Goal: Book appointment/travel/reservation

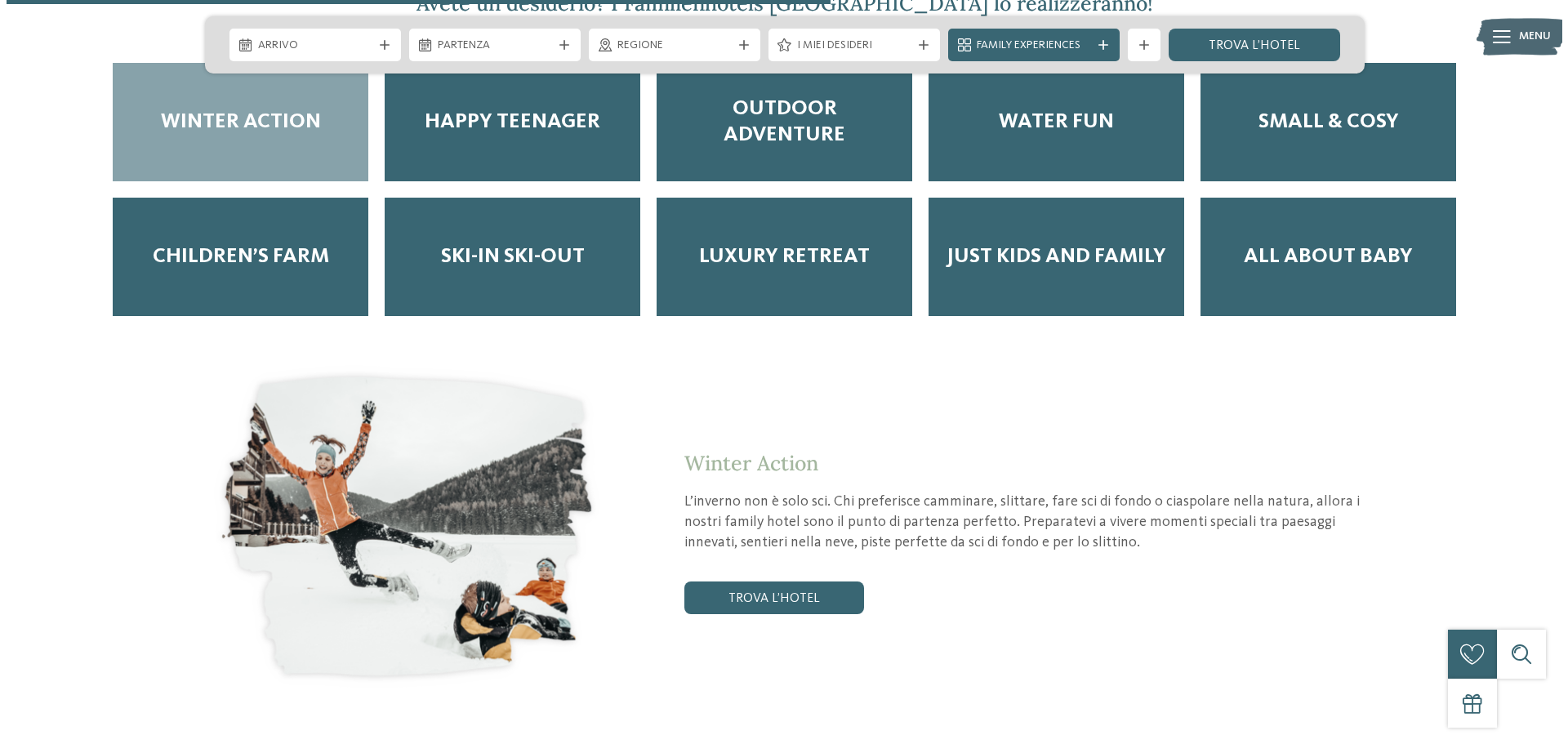
scroll to position [2532, 0]
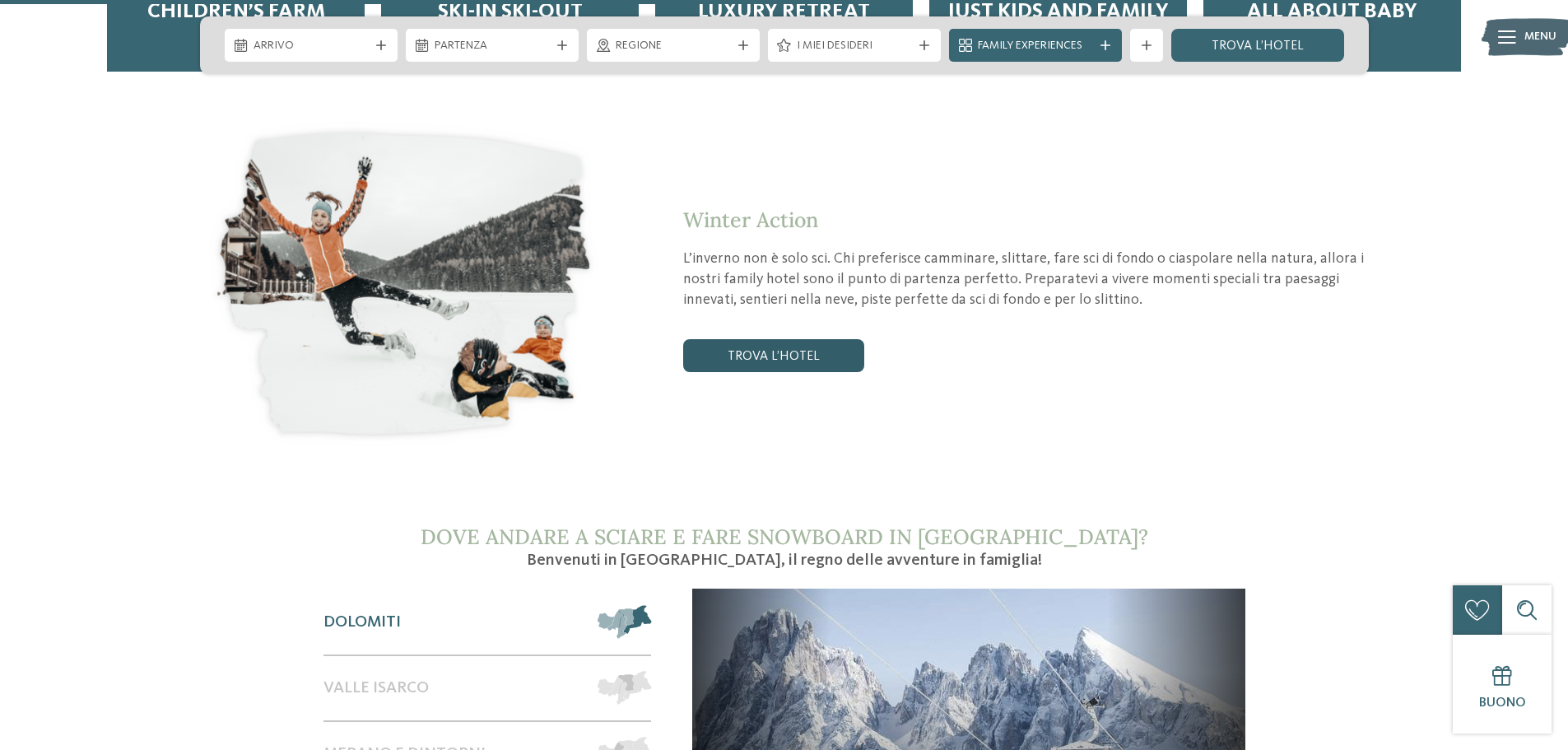
click at [722, 344] on link "trova l’hotel" at bounding box center [773, 355] width 181 height 33
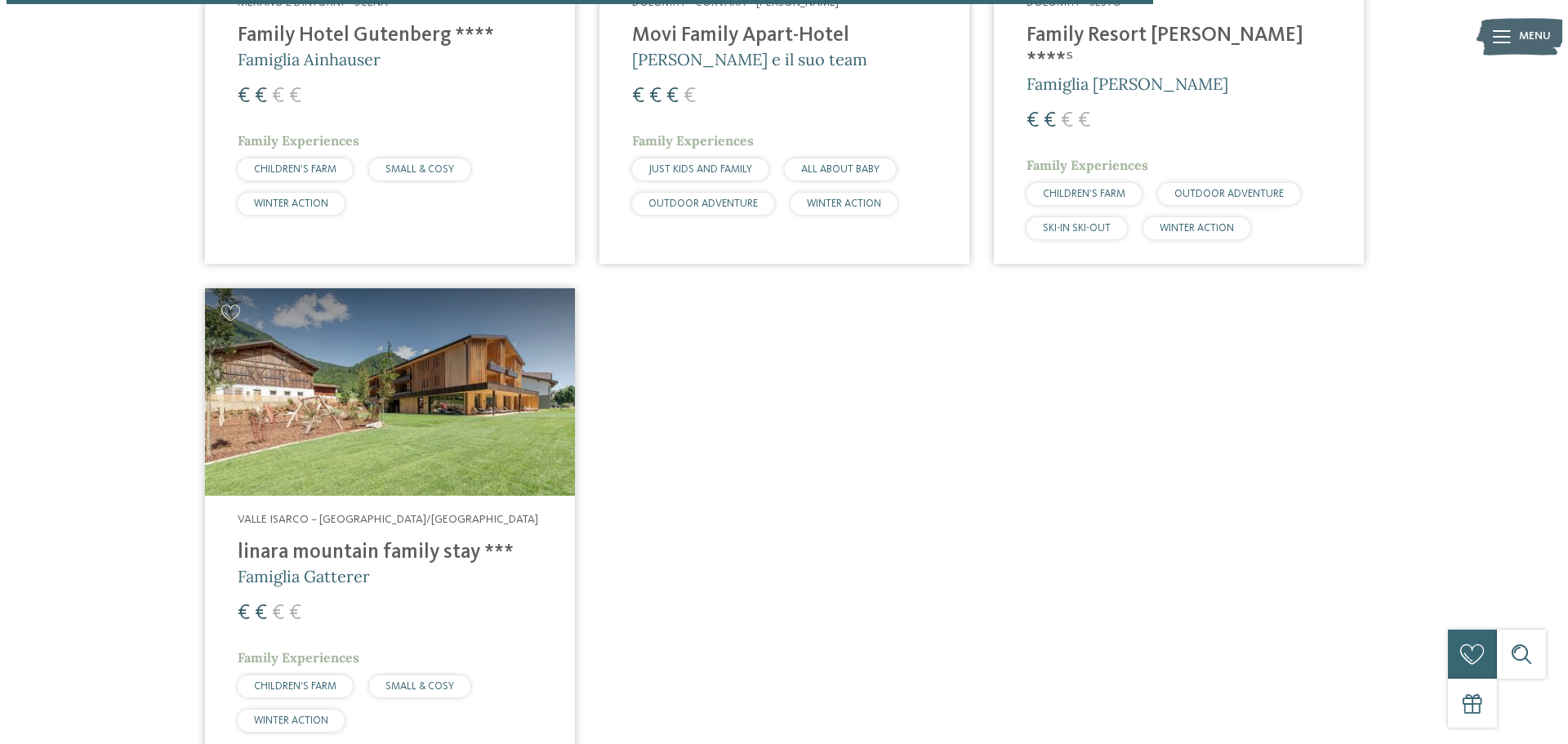
scroll to position [2985, 0]
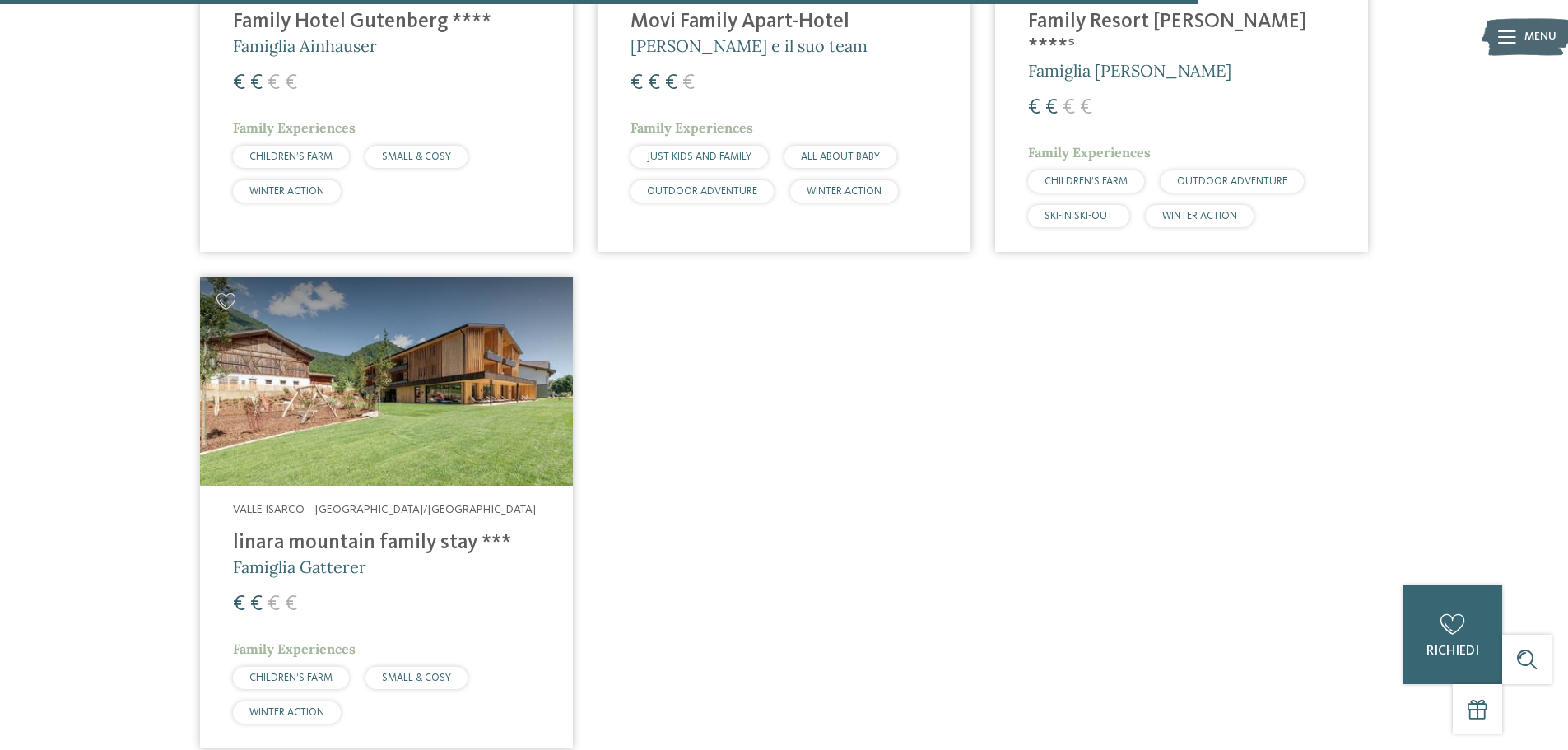
click at [395, 531] on h4 "linara mountain family stay ***" at bounding box center [386, 543] width 307 height 25
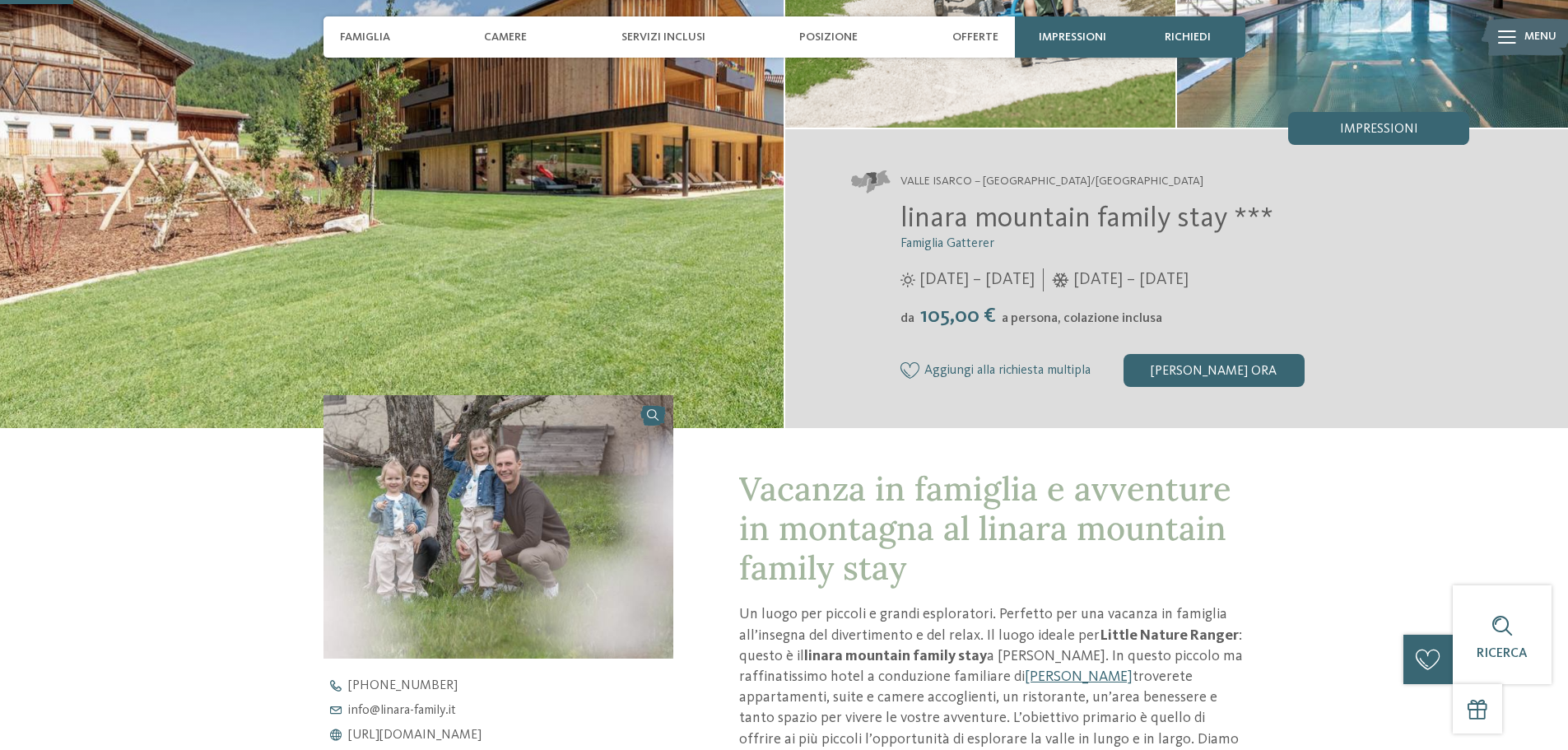
scroll to position [247, 0]
click at [352, 40] on span "Famiglia" at bounding box center [364, 37] width 50 height 14
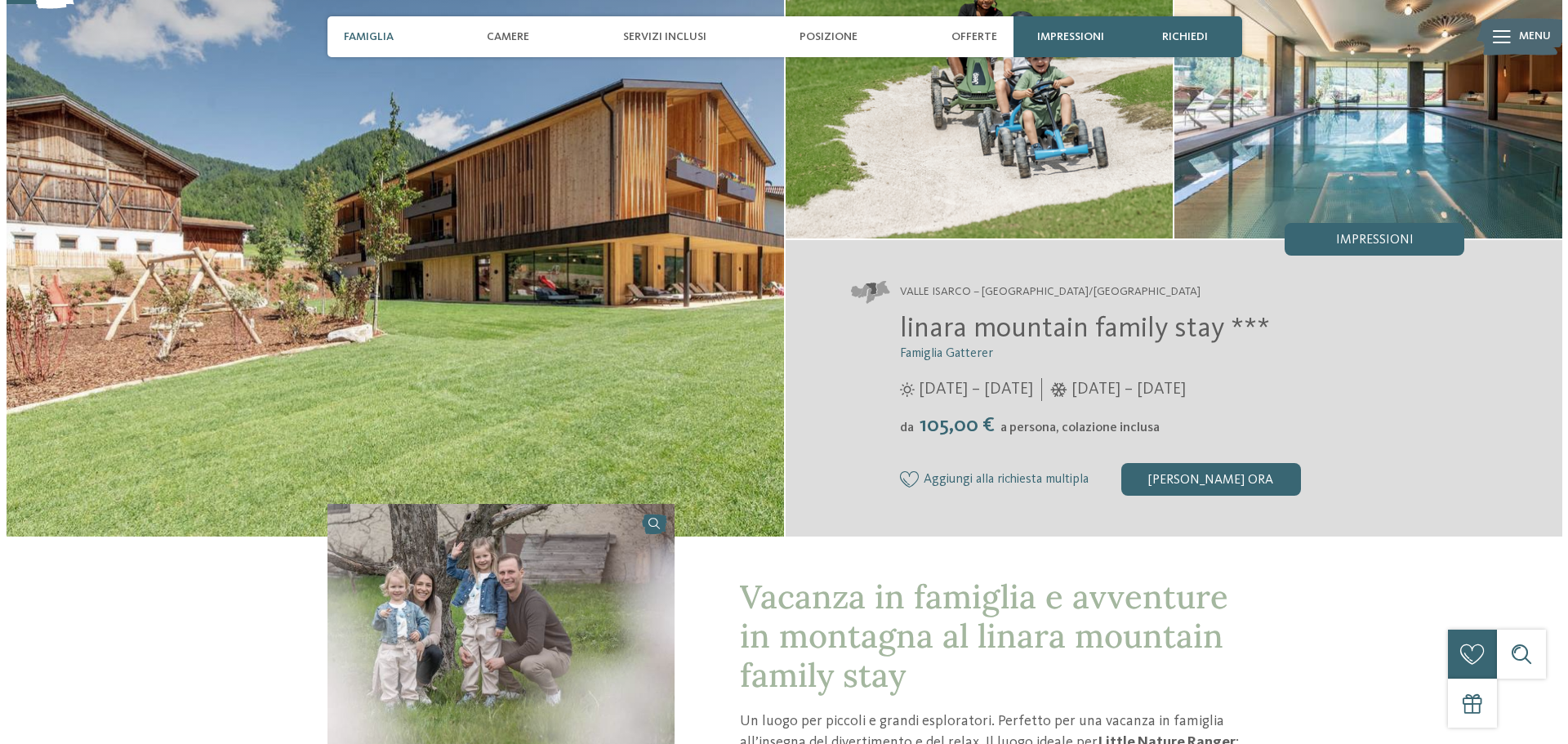
scroll to position [0, 0]
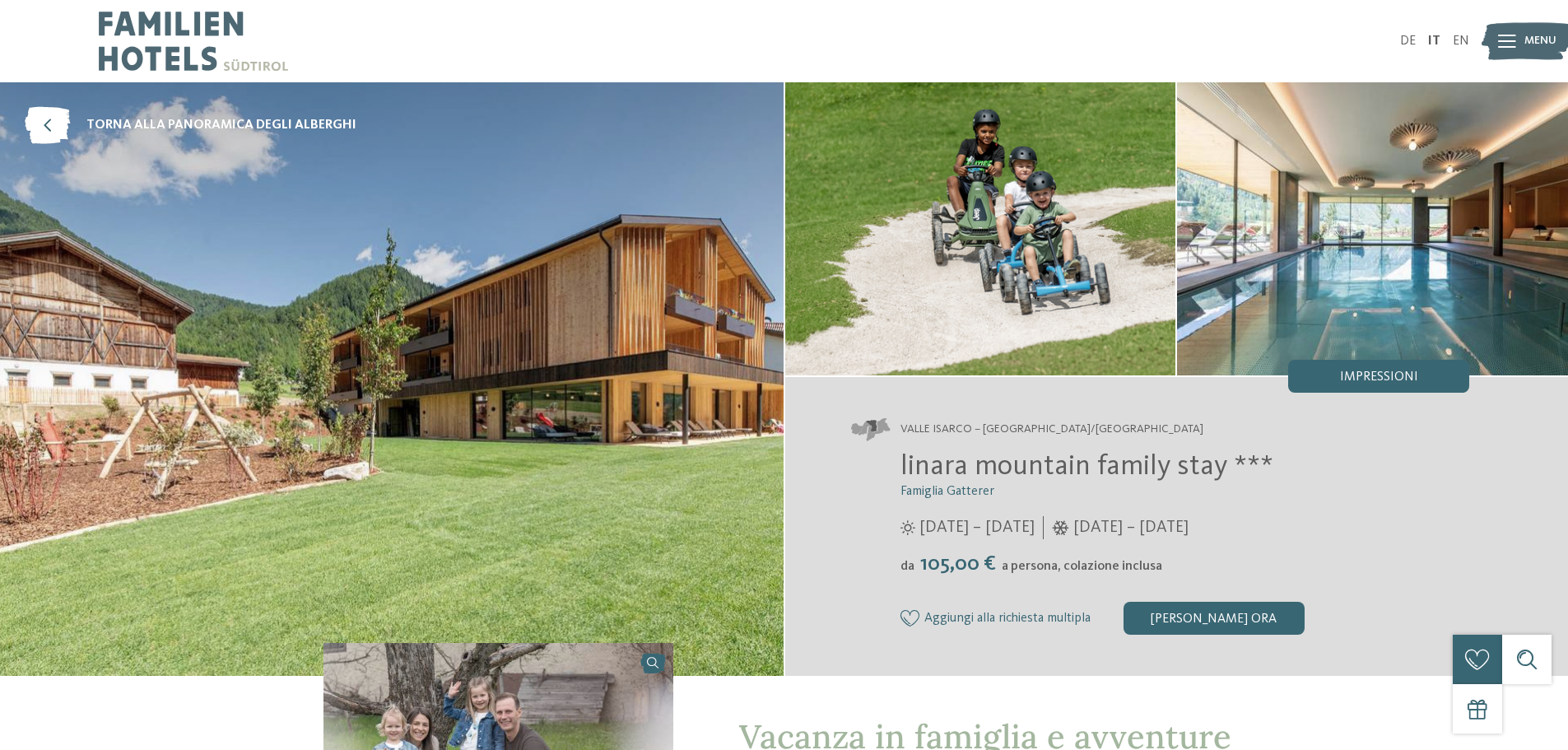
click at [1533, 41] on span "Menu" at bounding box center [1540, 41] width 32 height 17
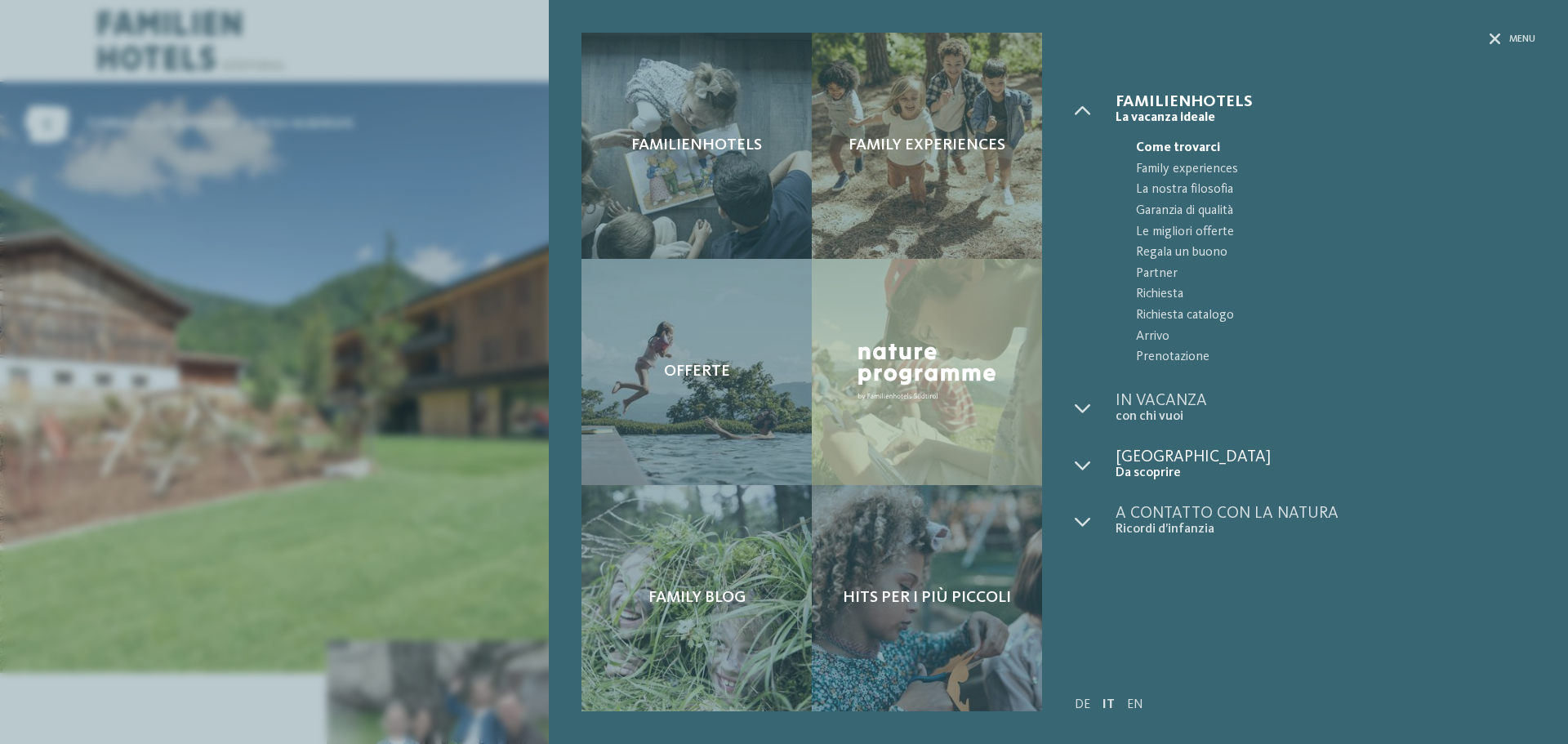
click at [1155, 458] on span "[GEOGRAPHIC_DATA]" at bounding box center [1325, 457] width 420 height 16
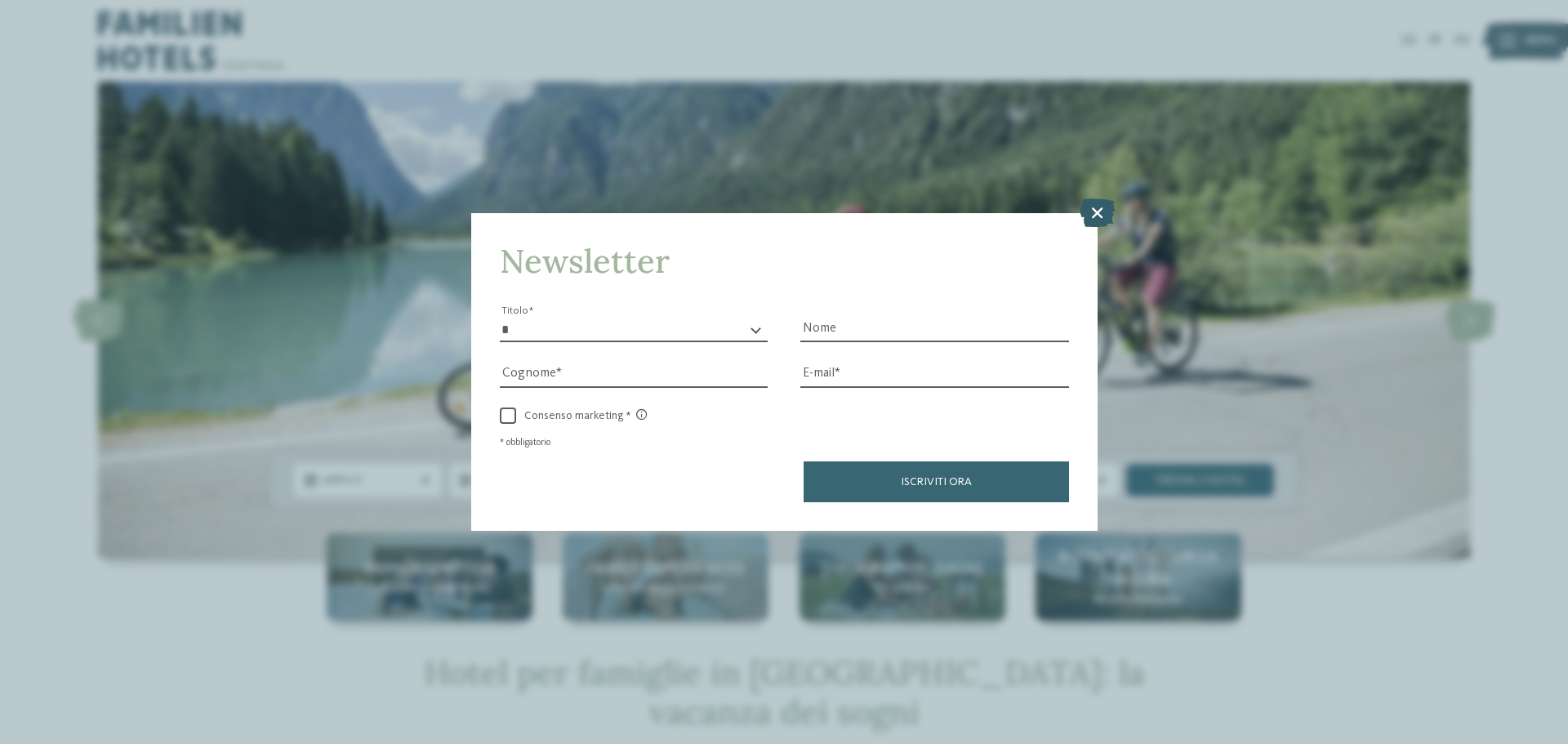
click at [1094, 204] on icon at bounding box center [1097, 212] width 36 height 28
